Goal: Find contact information: Find contact information

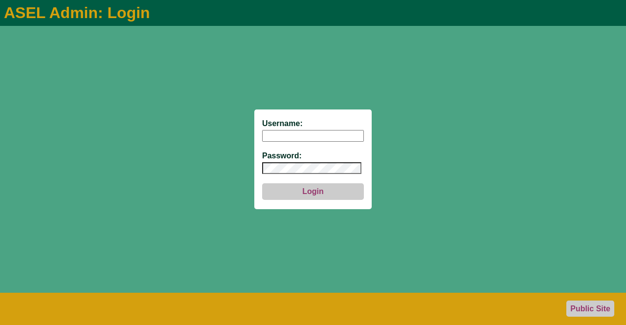
type input "aseladmin"
click at [313, 203] on form "Username: aseladmin Password: Login" at bounding box center [312, 160] width 117 height 100
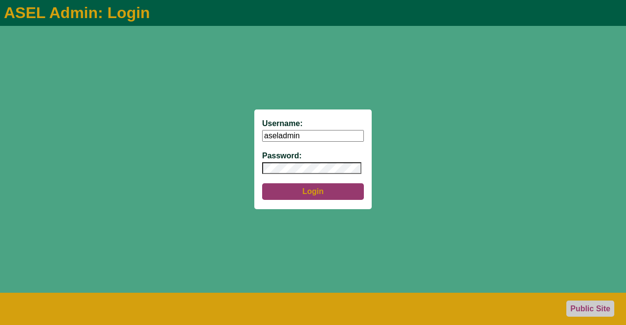
click at [312, 193] on button "Login" at bounding box center [313, 191] width 102 height 17
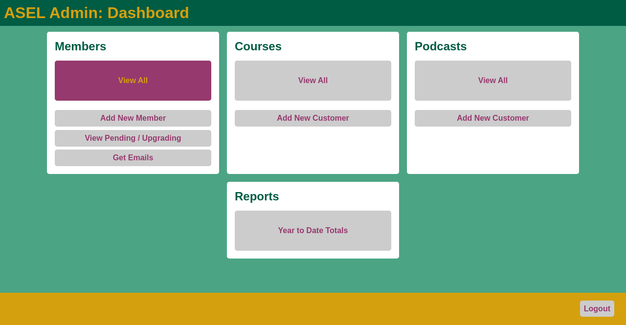
click at [132, 88] on link "View All" at bounding box center [133, 81] width 156 height 40
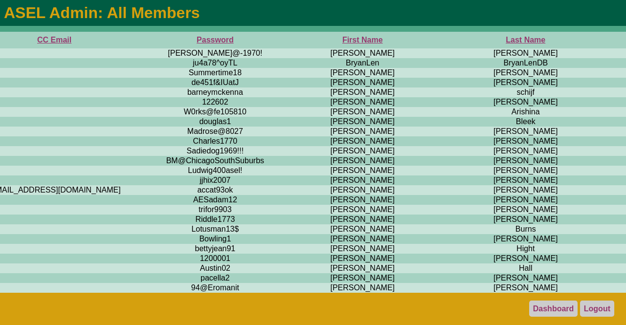
scroll to position [0, 450]
click at [275, 42] on th "First Name" at bounding box center [361, 40] width 173 height 17
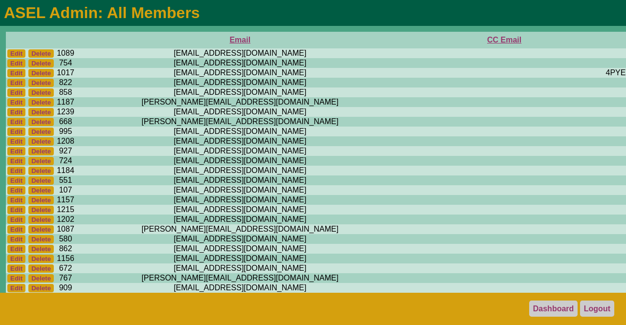
scroll to position [0, 505]
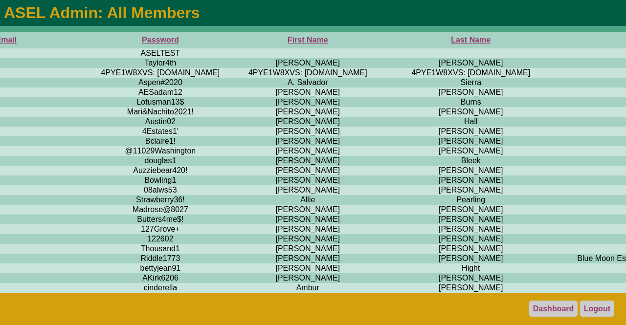
click at [394, 42] on th "Last Name" at bounding box center [470, 40] width 153 height 17
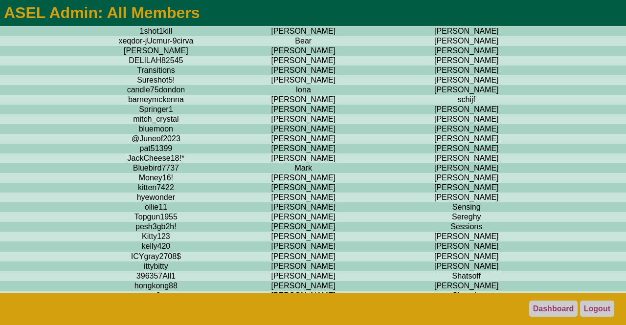
scroll to position [6663, 509]
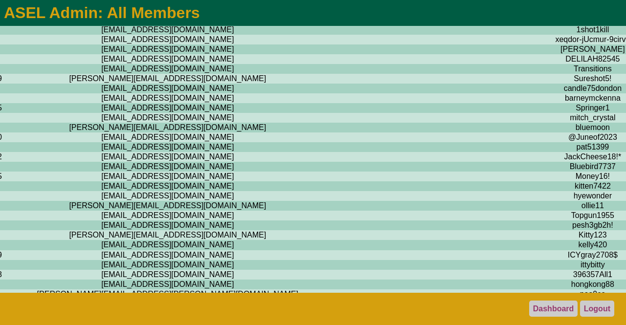
scroll to position [6663, 0]
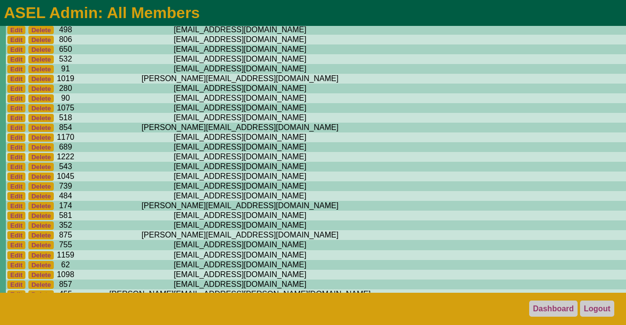
drag, startPoint x: 242, startPoint y: 153, endPoint x: 100, endPoint y: 157, distance: 141.4
copy td "[EMAIL_ADDRESS][DOMAIN_NAME]"
click at [591, 309] on link "Logout" at bounding box center [597, 309] width 34 height 16
